Goal: Information Seeking & Learning: Learn about a topic

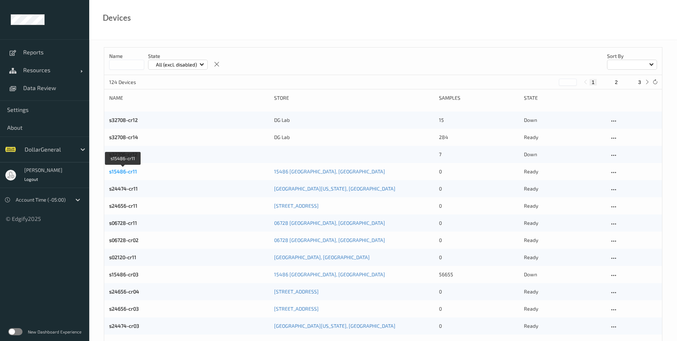
click at [128, 170] on link "s15486-cr11" at bounding box center [123, 171] width 28 height 6
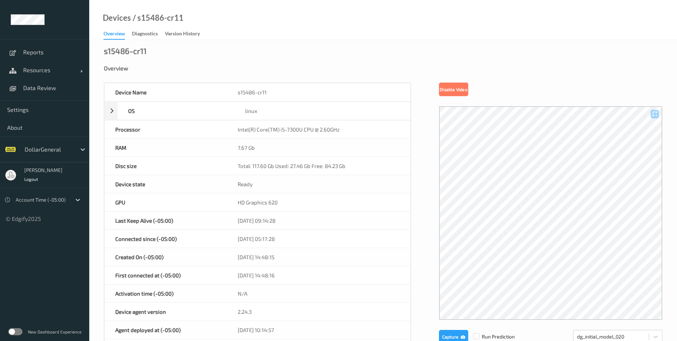
click at [19, 332] on label at bounding box center [15, 331] width 14 height 7
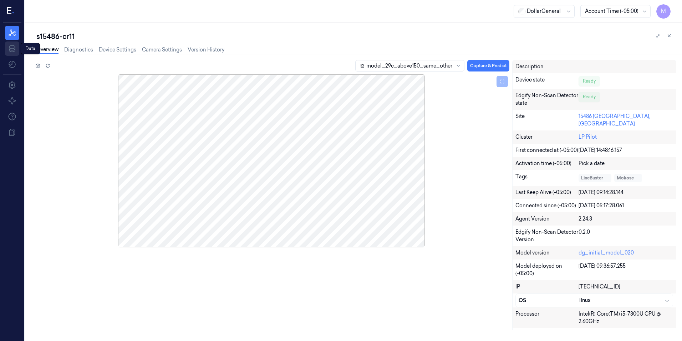
click at [15, 48] on icon at bounding box center [12, 48] width 6 height 7
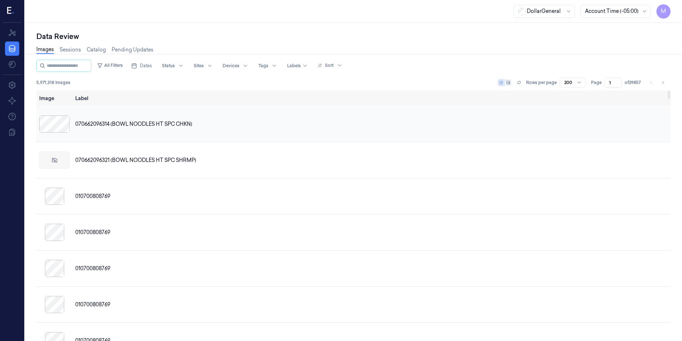
click at [140, 123] on span "070662096314 (BOWL NOODLES HT SPC CHKN)" at bounding box center [133, 123] width 117 height 7
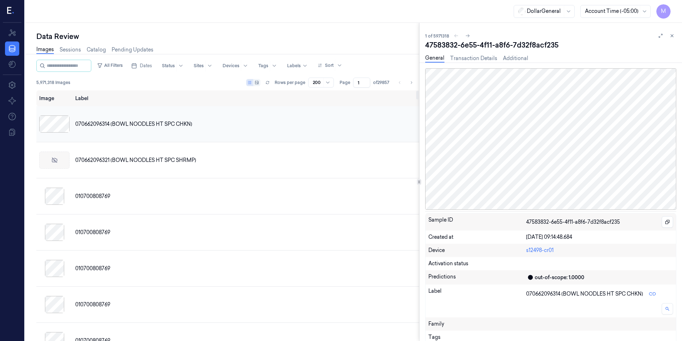
click at [171, 124] on span "070662096314 (BOWL NOODLES HT SPC CHKN)" at bounding box center [133, 123] width 117 height 7
click at [102, 191] on div "010700808769" at bounding box center [589, 196] width 1028 height 13
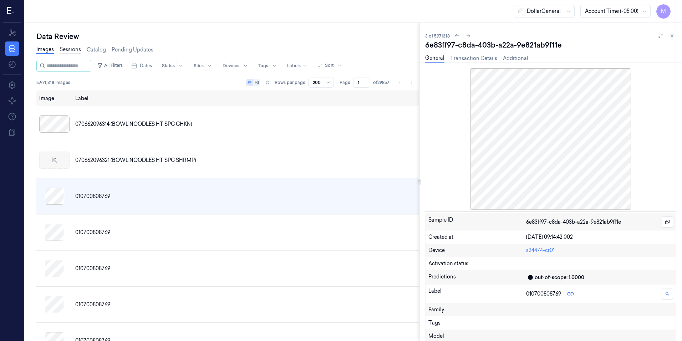
click at [69, 51] on link "Sessions" at bounding box center [70, 50] width 21 height 8
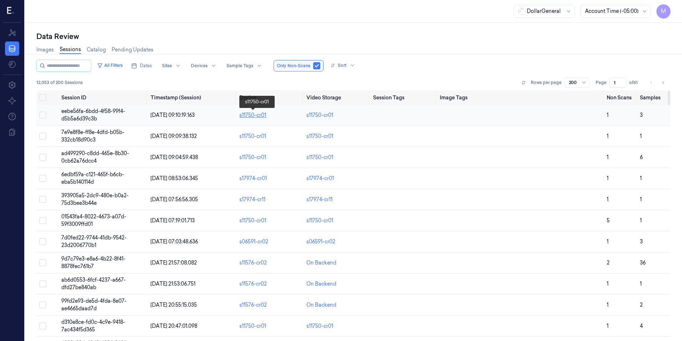
click at [254, 114] on link "s11750-cr01" at bounding box center [252, 115] width 27 height 6
